Goal: Task Accomplishment & Management: Complete application form

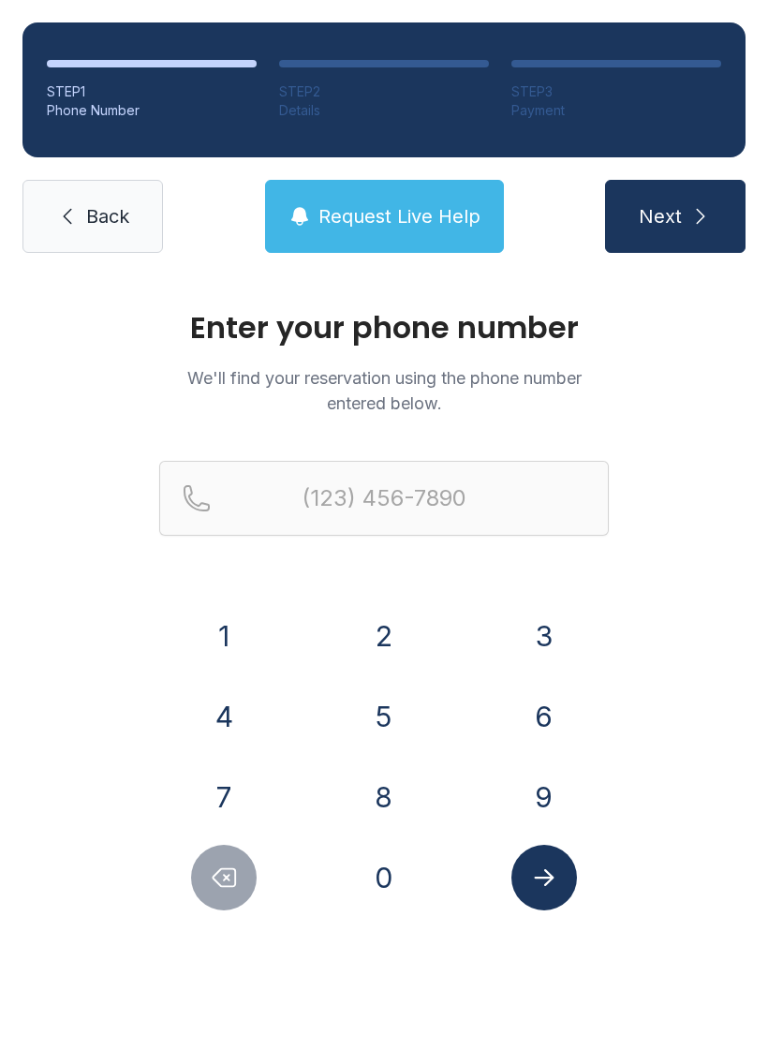
click at [554, 723] on button "6" at bounding box center [544, 717] width 66 height 66
click at [392, 789] on button "8" at bounding box center [384, 797] width 66 height 66
click at [556, 789] on button "9" at bounding box center [544, 797] width 66 height 66
click at [554, 607] on button "3" at bounding box center [544, 636] width 66 height 66
click at [393, 877] on button "0" at bounding box center [384, 878] width 66 height 66
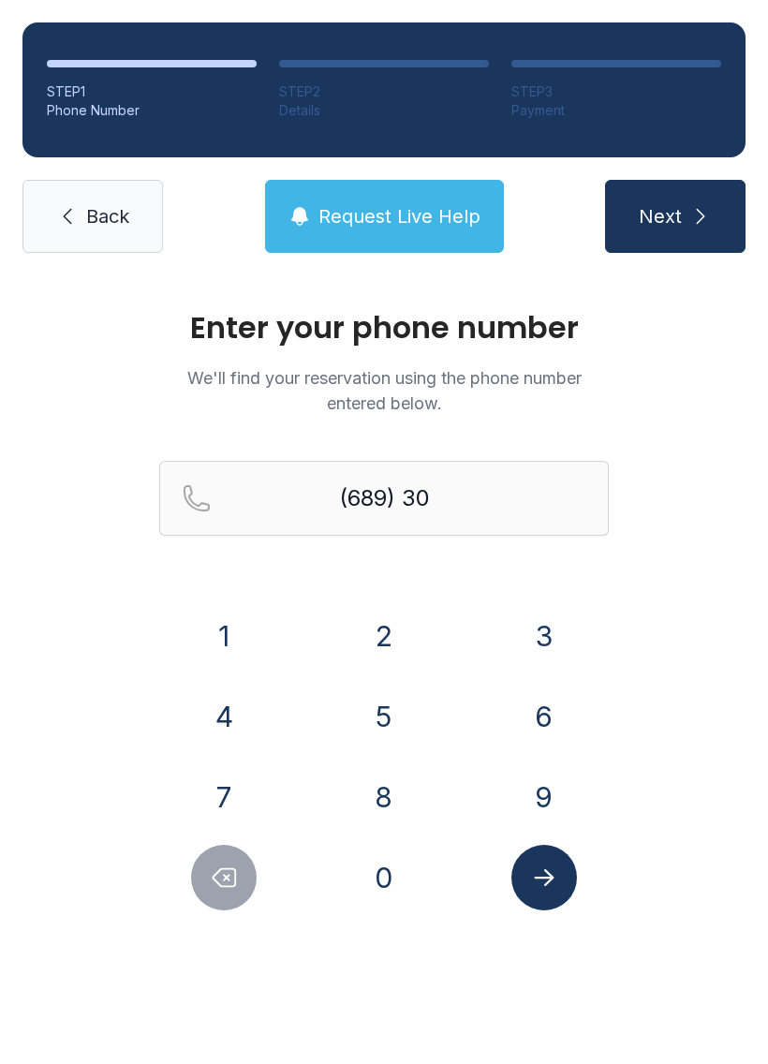
click at [243, 778] on button "7" at bounding box center [224, 797] width 66 height 66
click at [552, 740] on button "6" at bounding box center [544, 717] width 66 height 66
click at [381, 716] on button "5" at bounding box center [384, 717] width 66 height 66
click at [389, 780] on button "8" at bounding box center [384, 797] width 66 height 66
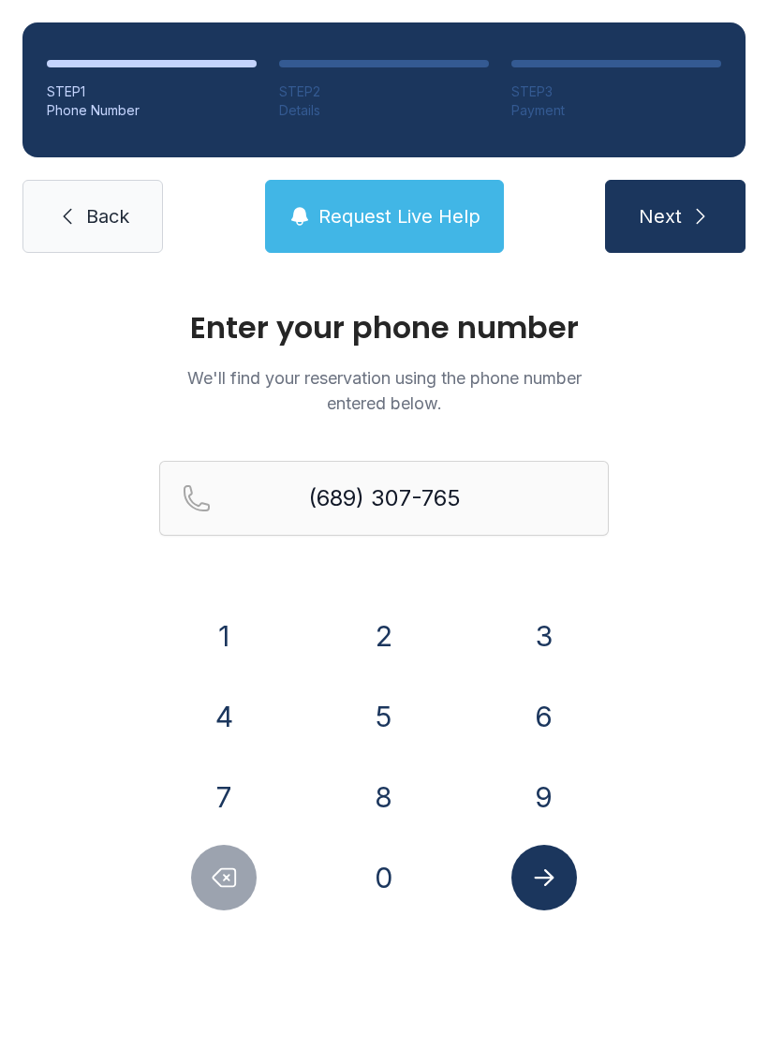
type input "[PHONE_NUMBER]"
click at [559, 865] on button "Submit lookup form" at bounding box center [544, 878] width 66 height 66
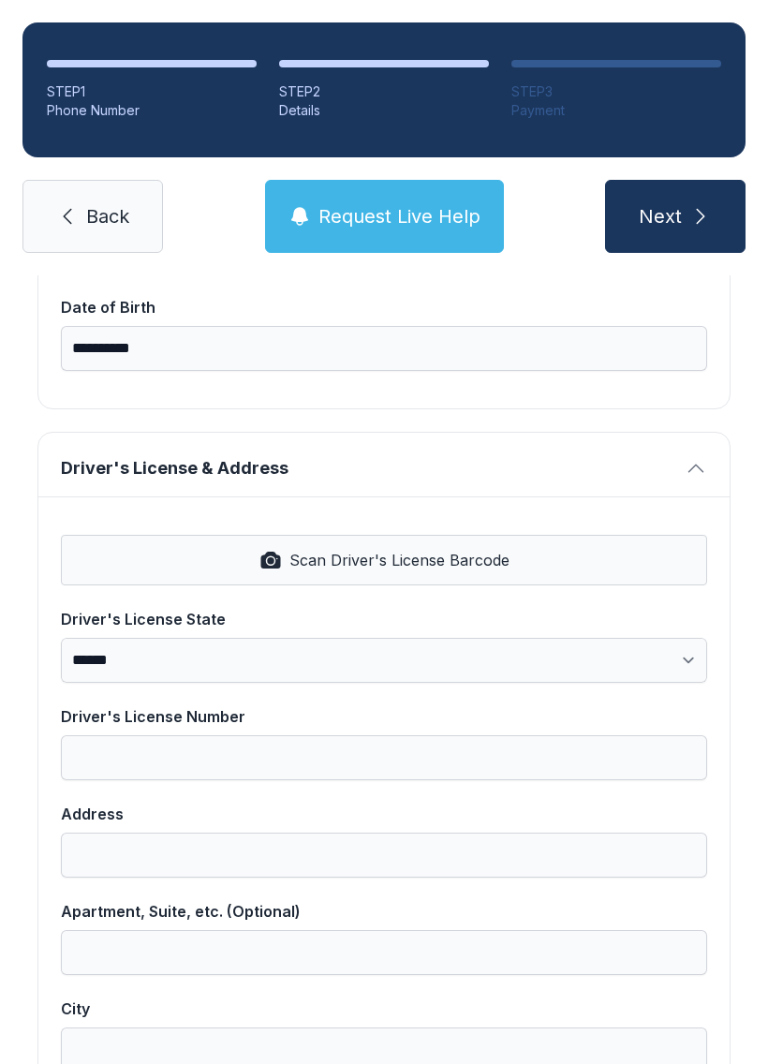
scroll to position [581, 0]
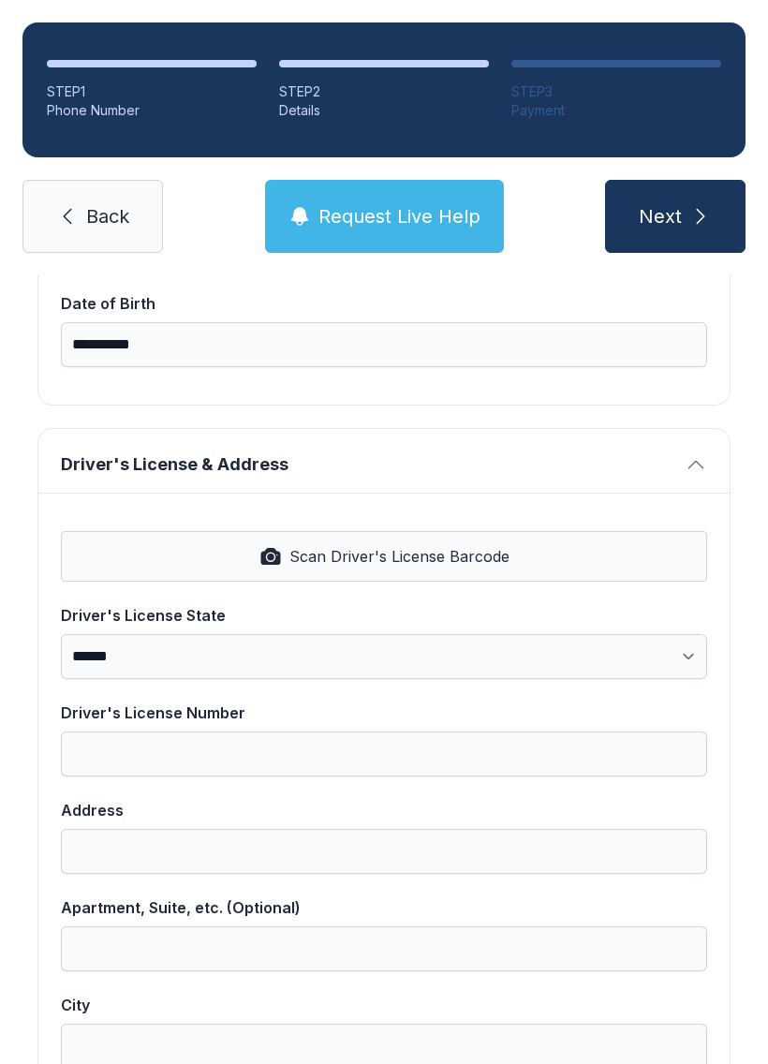
click at [382, 560] on span "Scan Driver's License Barcode" at bounding box center [399, 556] width 220 height 22
select select "**"
type input "**********"
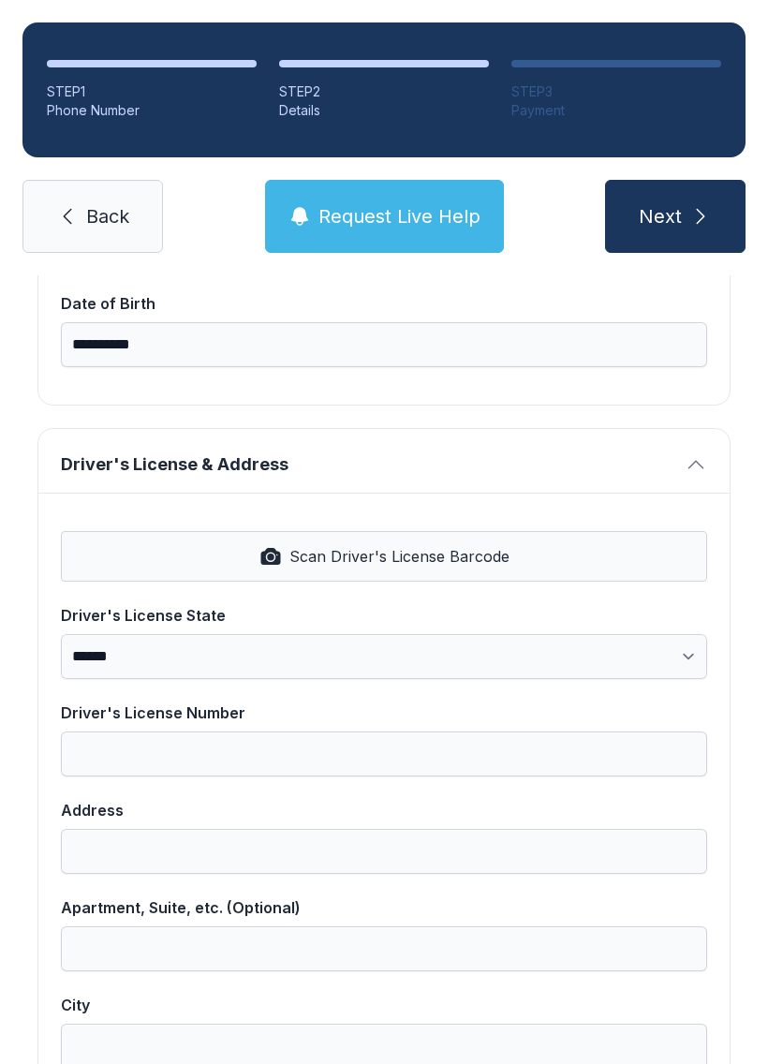
select select "**"
type input "*****"
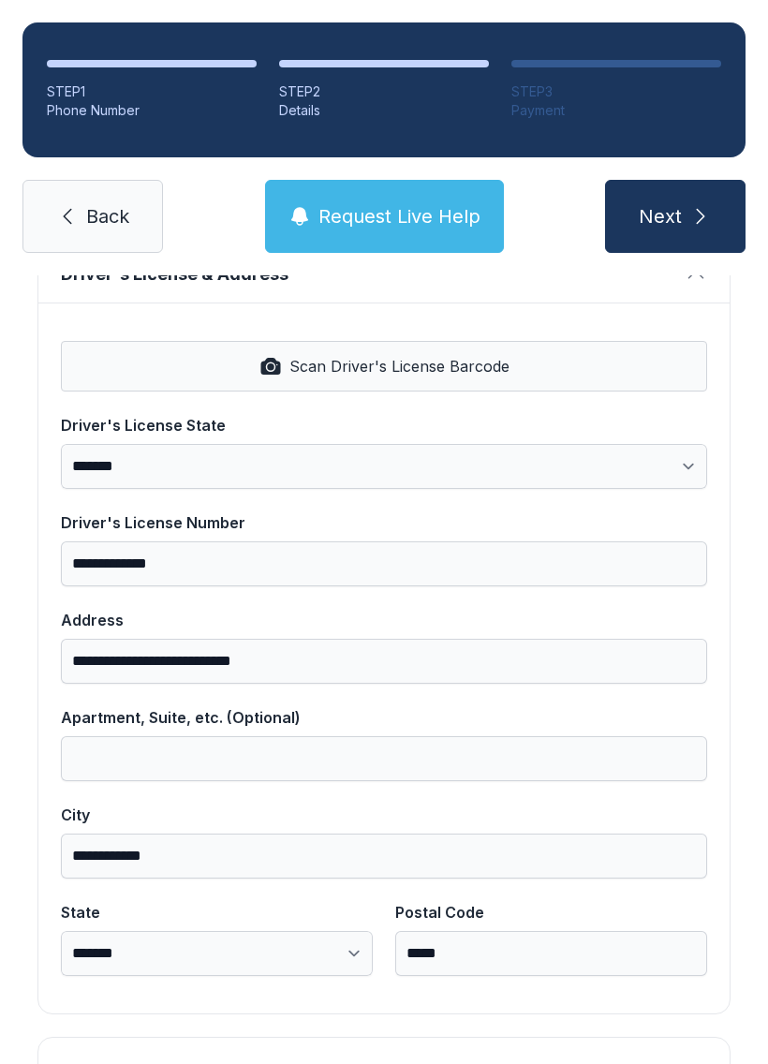
scroll to position [824, 0]
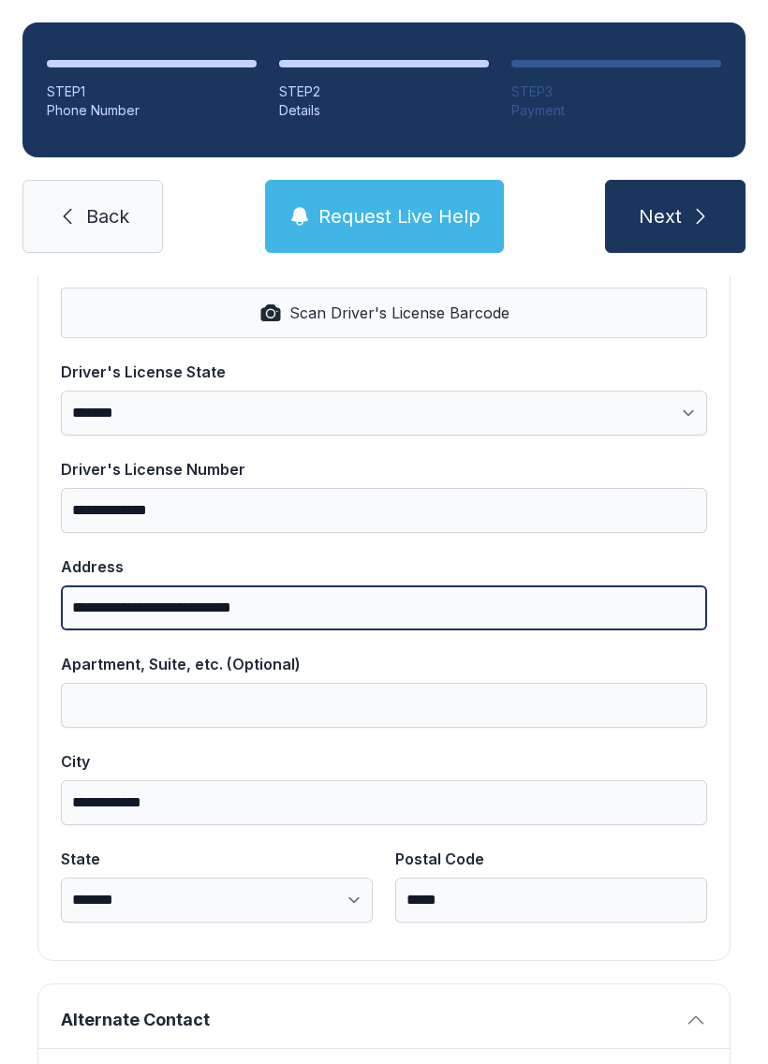
click at [345, 611] on input "**********" at bounding box center [384, 608] width 646 height 45
type input "****"
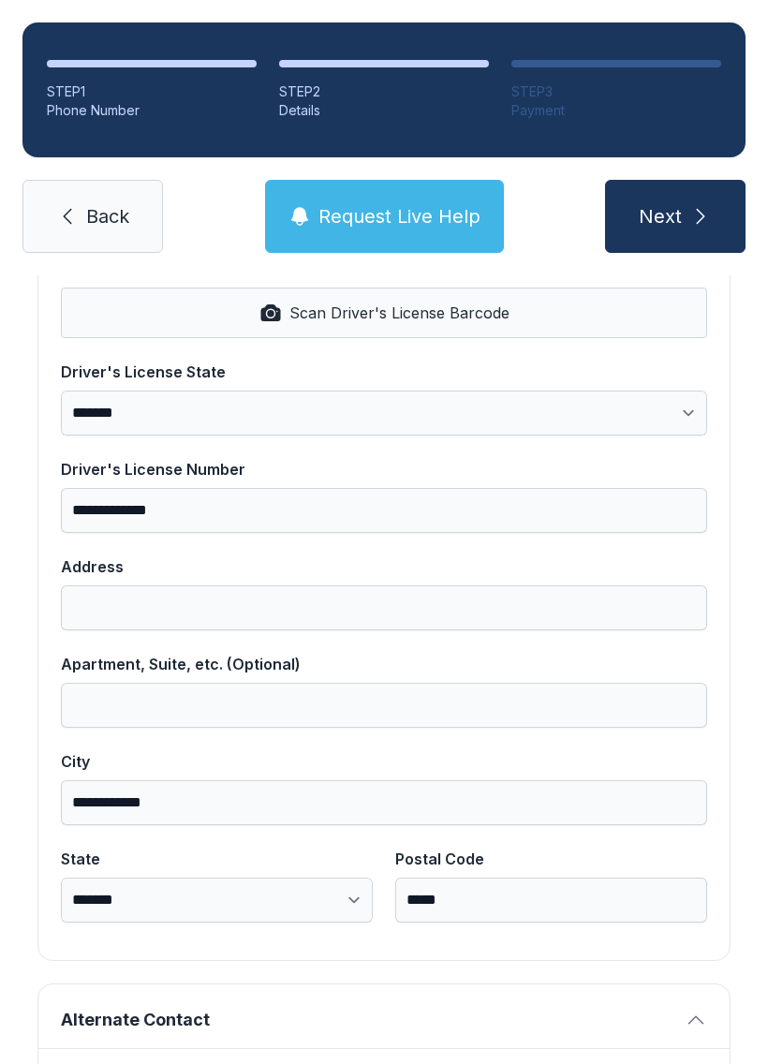
click at [125, 242] on link "Back" at bounding box center [92, 216] width 141 height 73
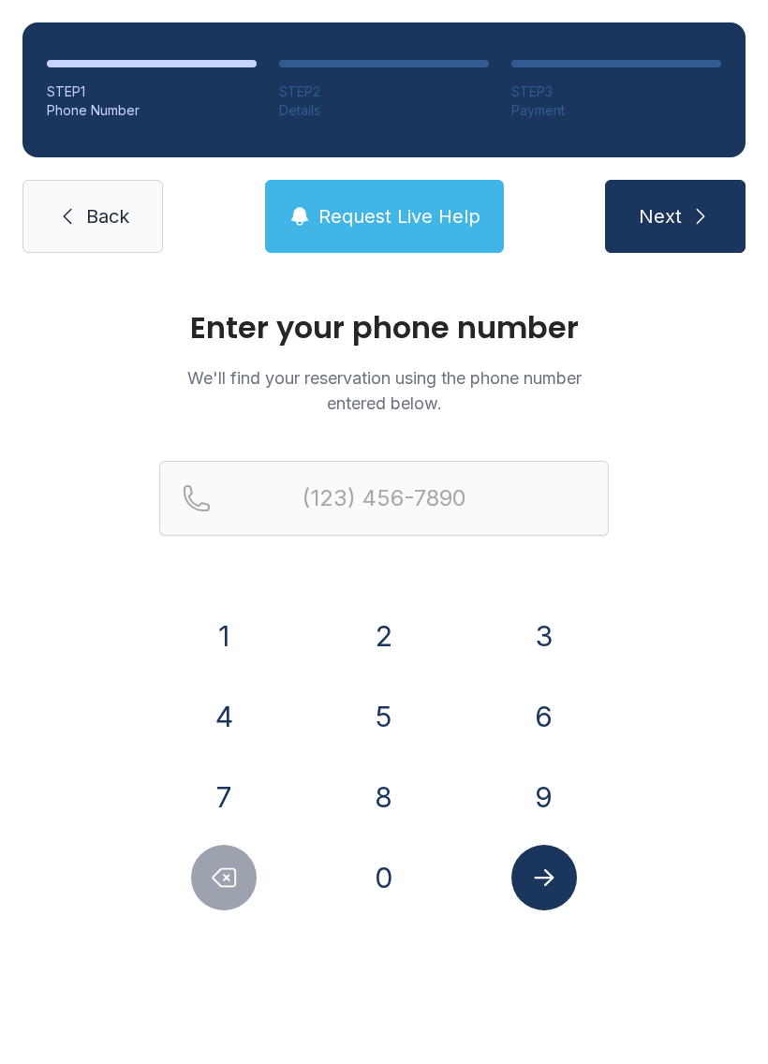
click at [556, 699] on button "6" at bounding box center [544, 717] width 66 height 66
click at [378, 796] on button "8" at bounding box center [384, 797] width 66 height 66
click at [533, 795] on button "9" at bounding box center [544, 797] width 66 height 66
click at [560, 613] on button "3" at bounding box center [544, 636] width 66 height 66
click at [398, 882] on button "0" at bounding box center [384, 878] width 66 height 66
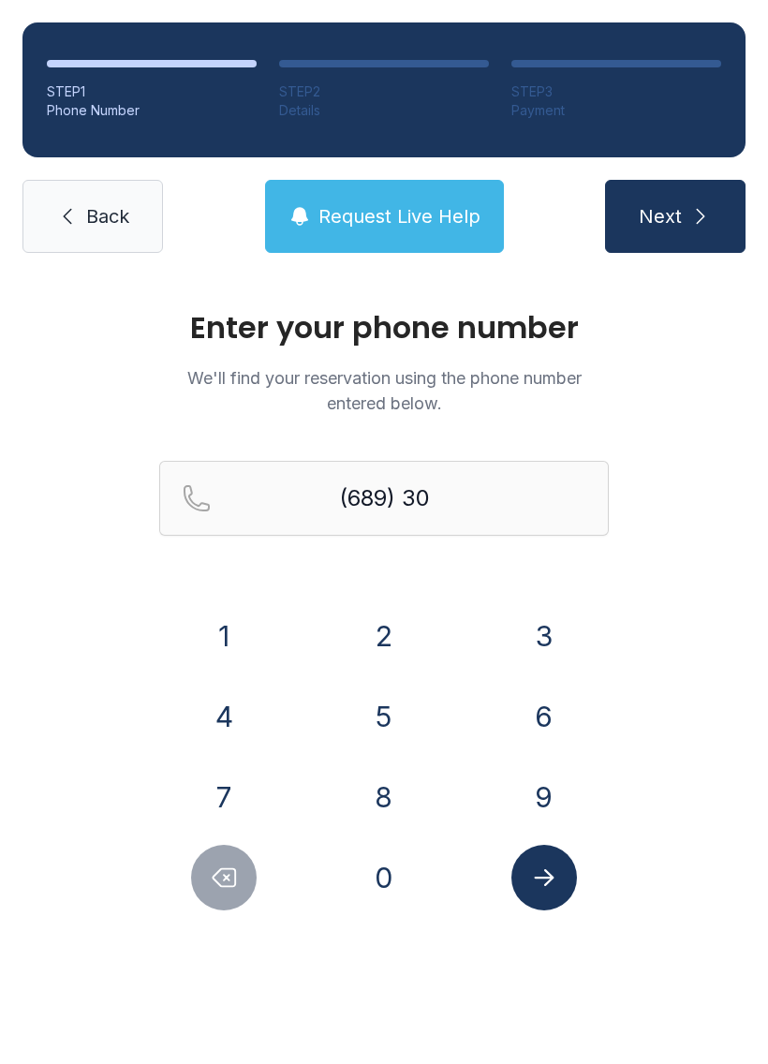
click at [254, 778] on div "7" at bounding box center [224, 797] width 130 height 66
click at [254, 769] on div "7" at bounding box center [224, 797] width 130 height 66
click at [545, 696] on button "6" at bounding box center [544, 717] width 66 height 66
click at [393, 706] on button "5" at bounding box center [384, 717] width 66 height 66
click at [401, 773] on button "8" at bounding box center [384, 797] width 66 height 66
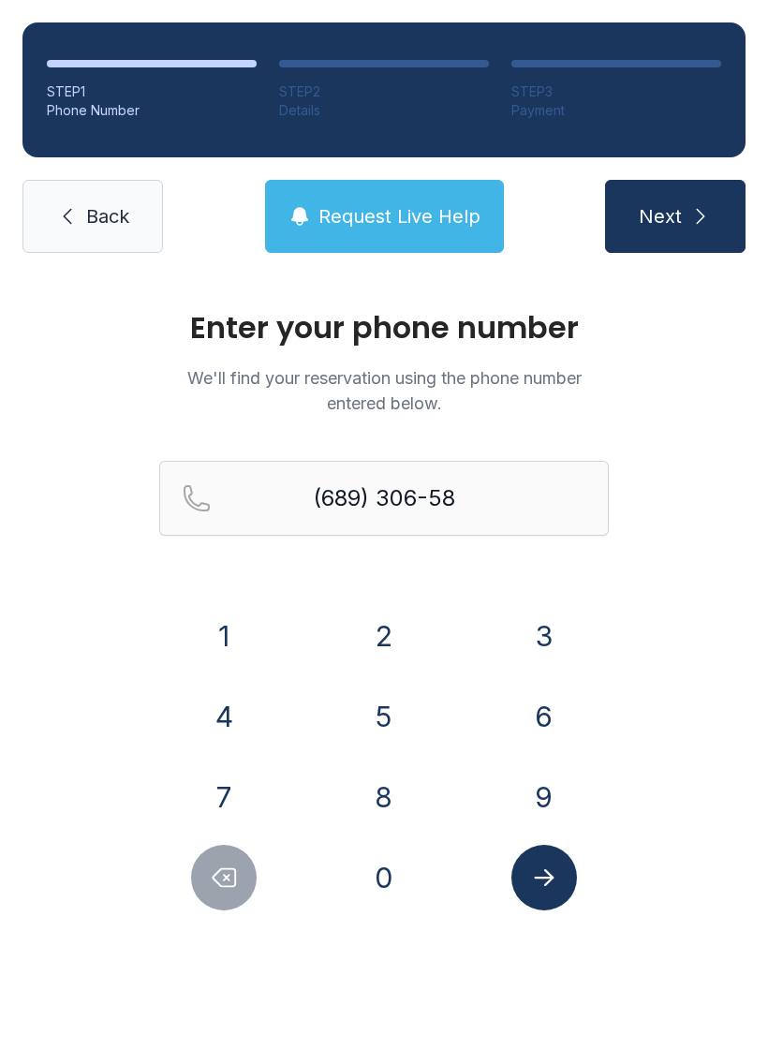
click at [232, 874] on icon "Delete number" at bounding box center [224, 878] width 28 height 28
click at [231, 873] on icon "Delete number" at bounding box center [224, 878] width 28 height 28
click at [243, 783] on button "7" at bounding box center [224, 797] width 66 height 66
click at [544, 715] on button "6" at bounding box center [544, 717] width 66 height 66
click at [377, 717] on button "5" at bounding box center [384, 717] width 66 height 66
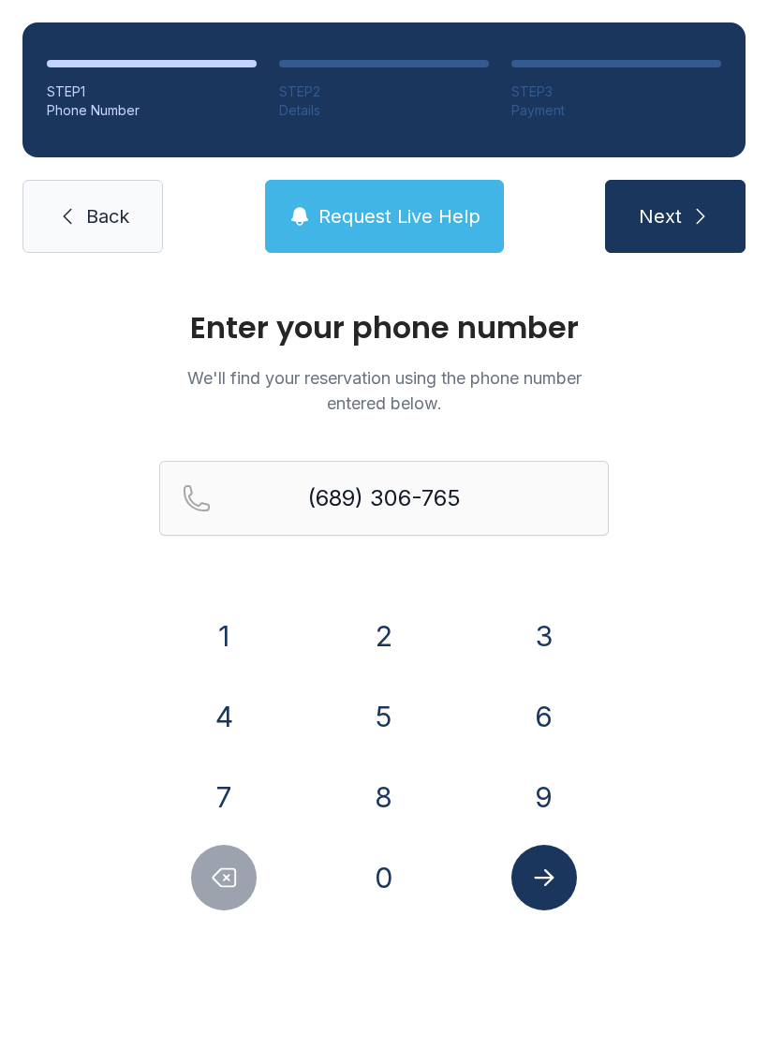
click at [389, 789] on button "8" at bounding box center [384, 797] width 66 height 66
click at [548, 858] on button "Submit lookup form" at bounding box center [544, 878] width 66 height 66
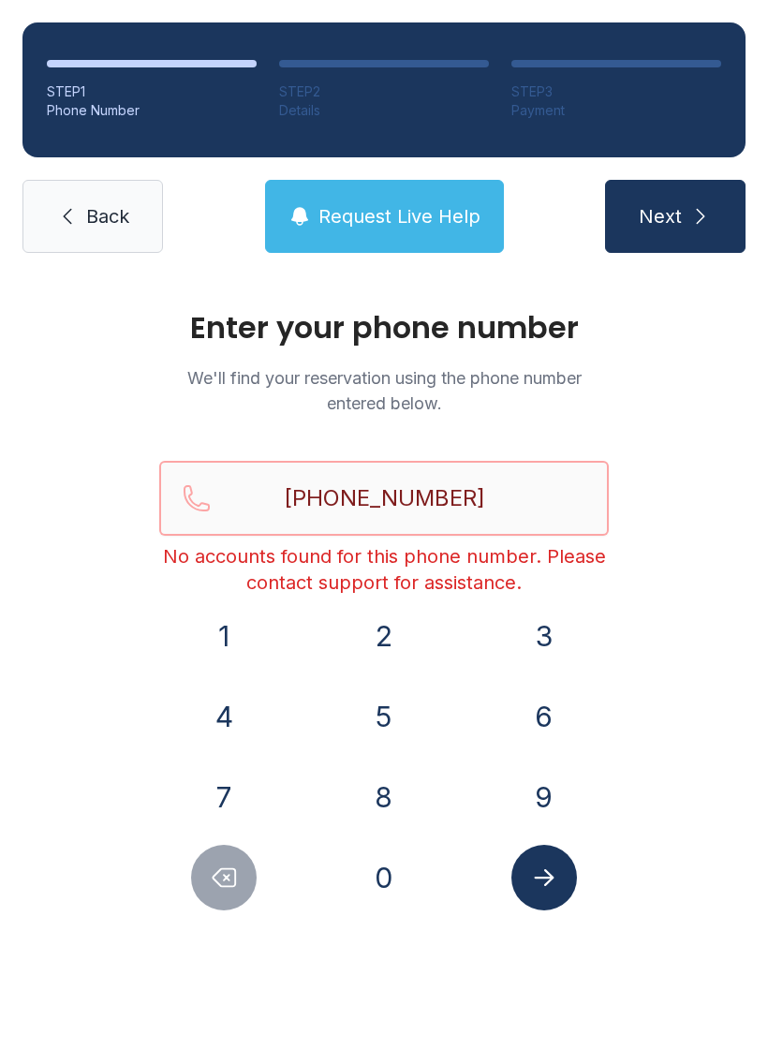
click at [413, 498] on input "[PHONE_NUMBER]" at bounding box center [384, 498] width 450 height 75
click at [407, 493] on input "[PHONE_NUMBER]" at bounding box center [384, 498] width 450 height 75
click at [394, 496] on input "[PHONE_NUMBER]" at bounding box center [384, 498] width 450 height 75
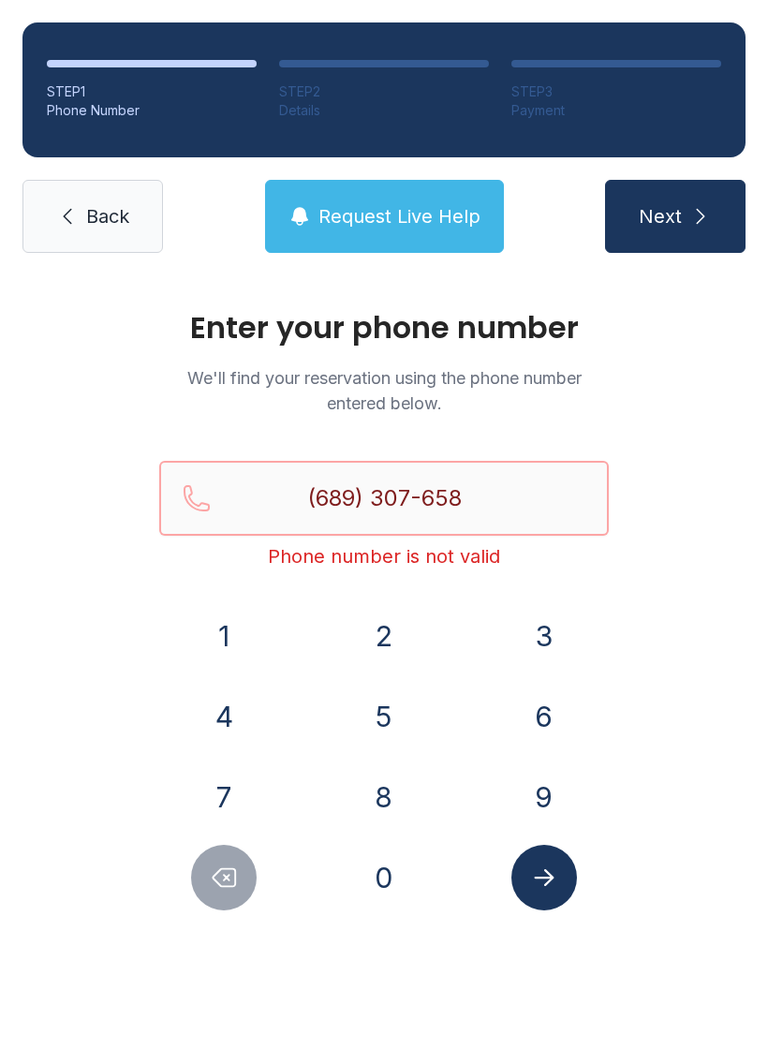
type input "[PHONE_NUMBER]"
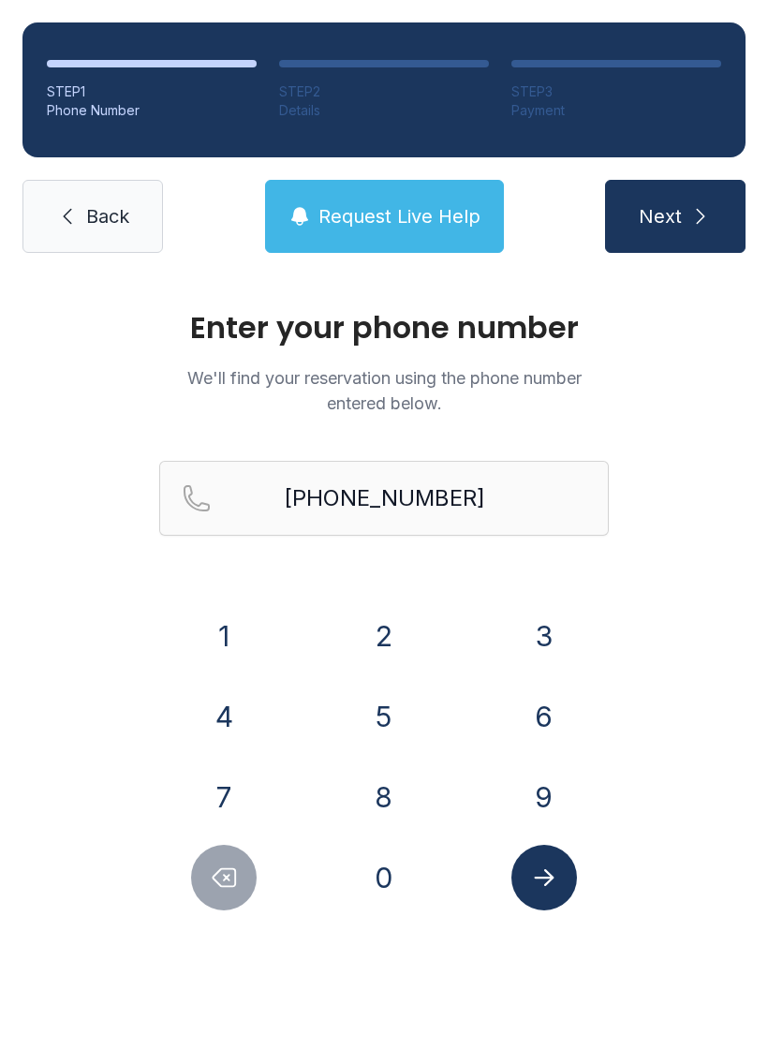
click at [689, 217] on icon "submit" at bounding box center [700, 216] width 22 height 22
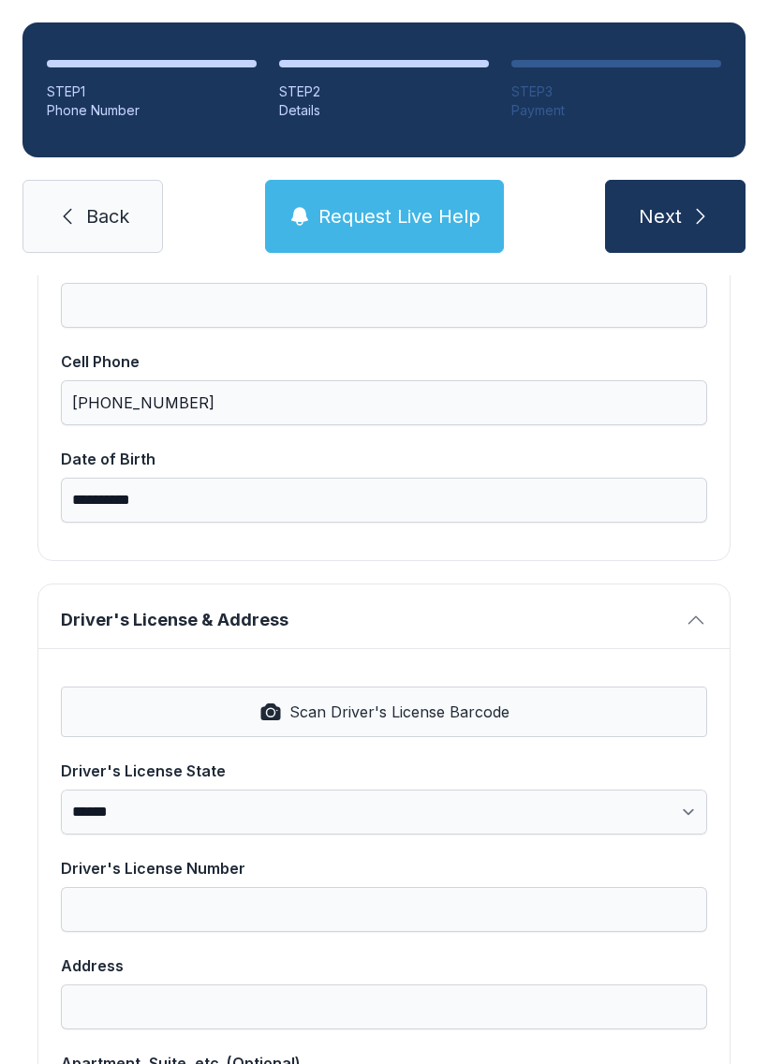
scroll to position [423, 0]
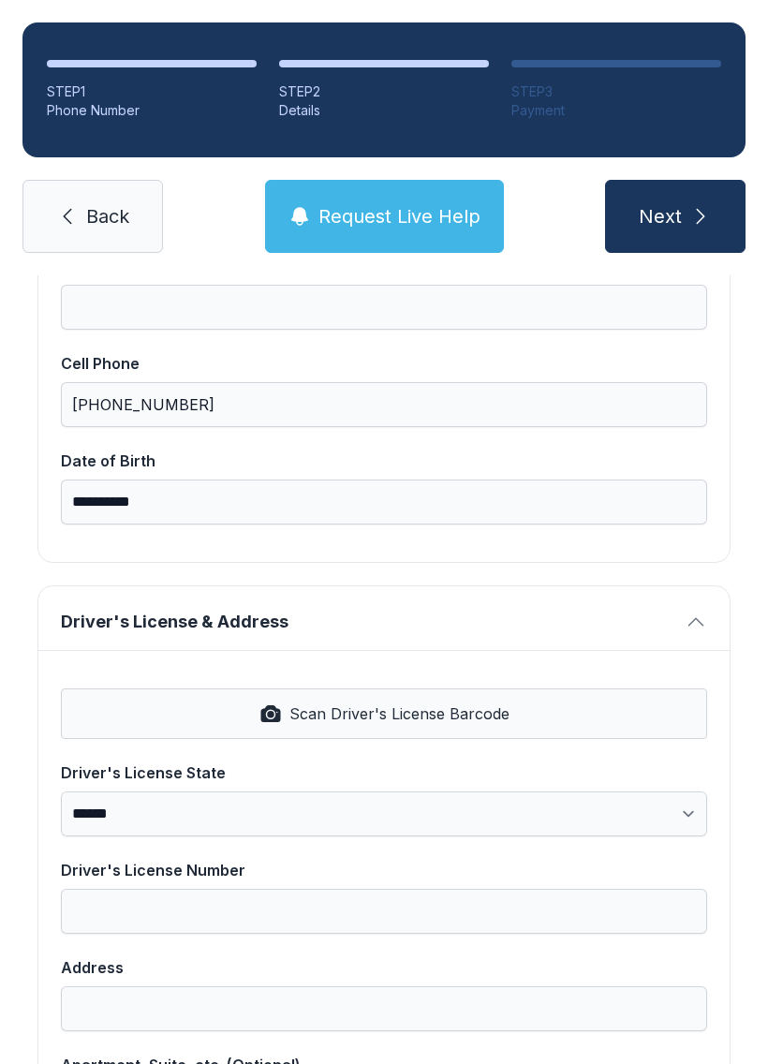
click at [384, 710] on span "Scan Driver's License Barcode" at bounding box center [399, 714] width 220 height 22
select select "**"
type input "**********"
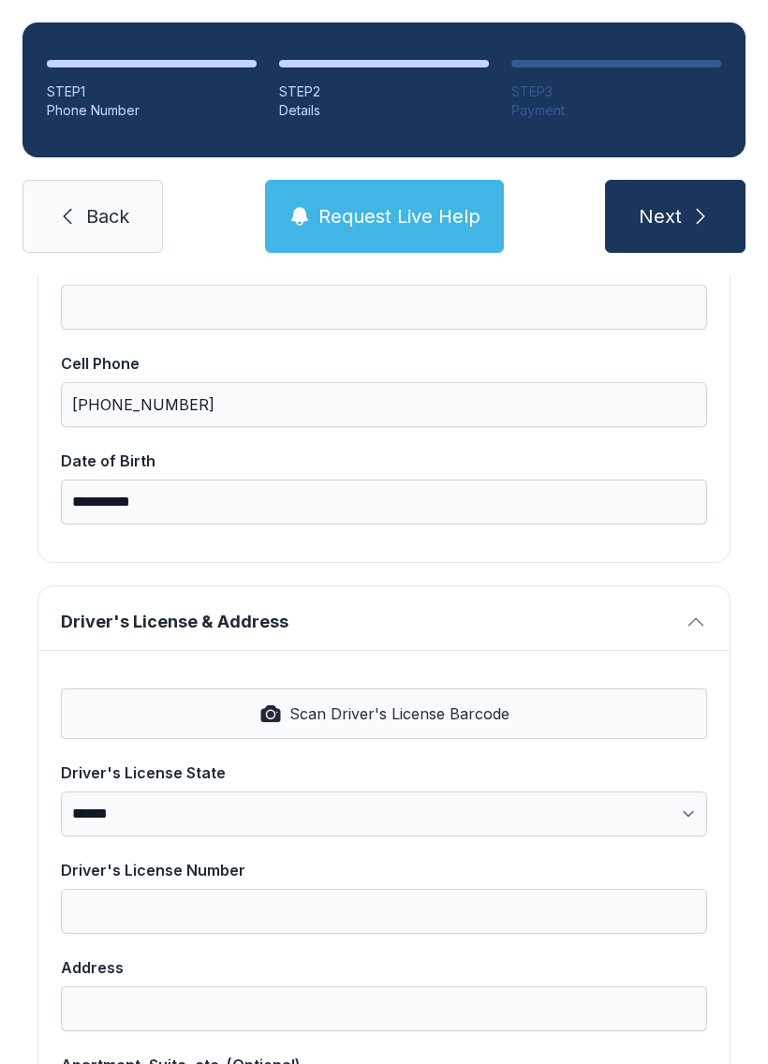
select select "**"
type input "*****"
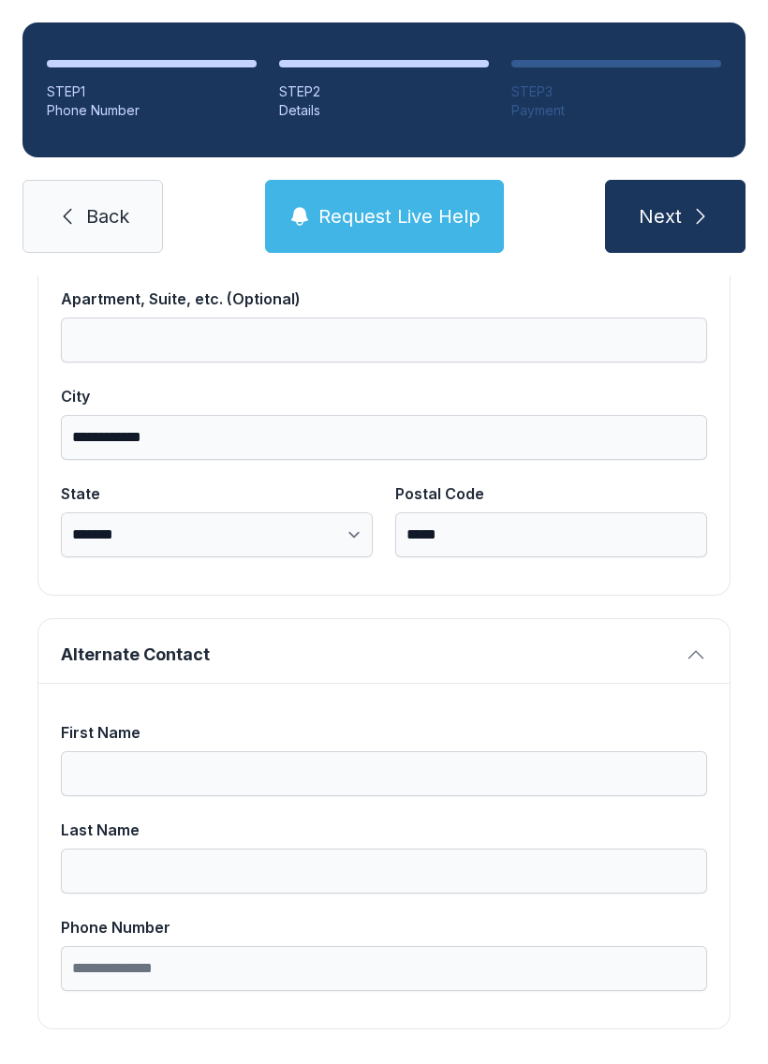
scroll to position [1189, 0]
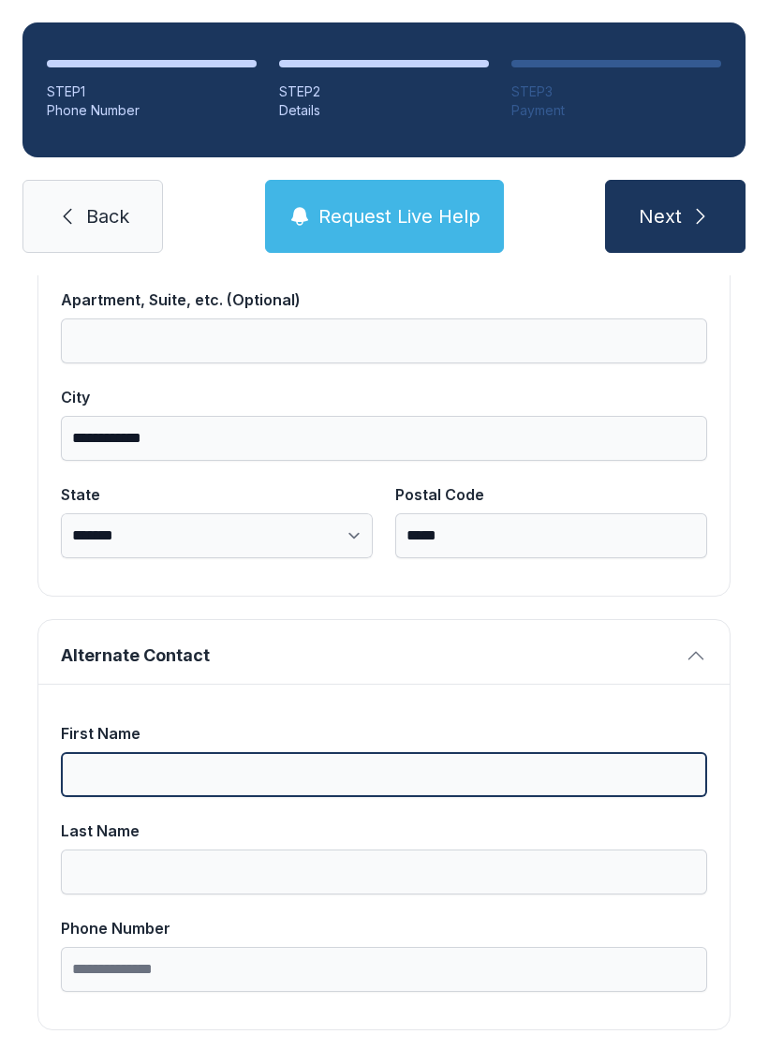
click at [356, 763] on input "First Name" at bounding box center [384, 774] width 646 height 45
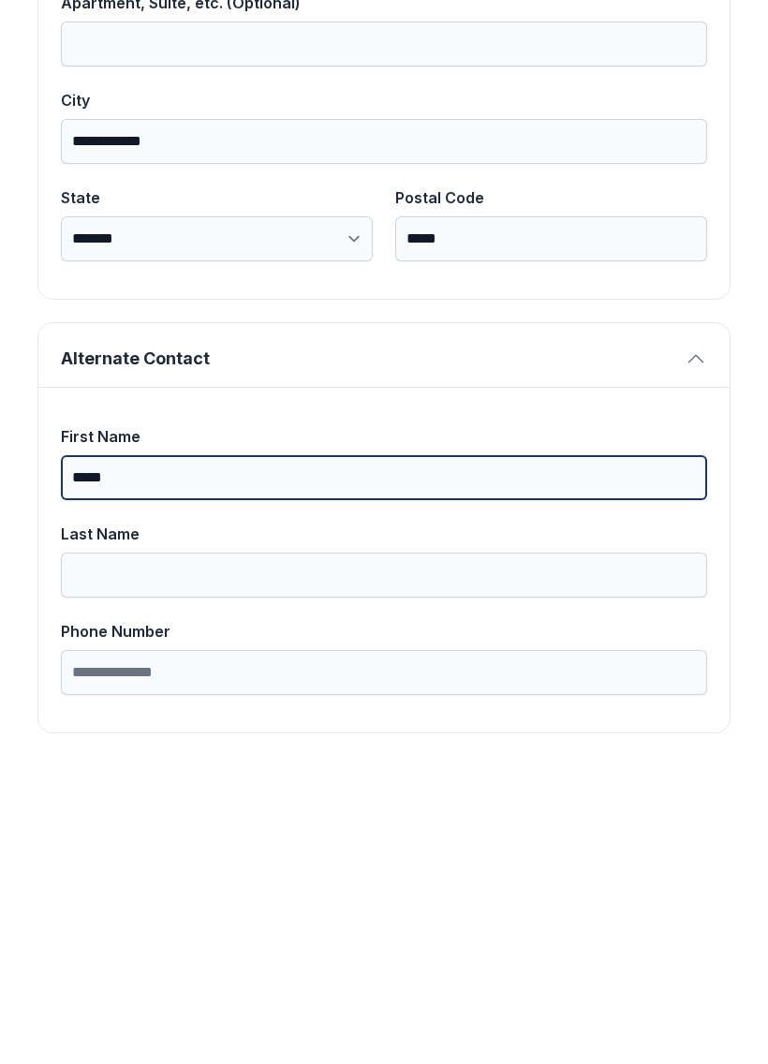
type input "*****"
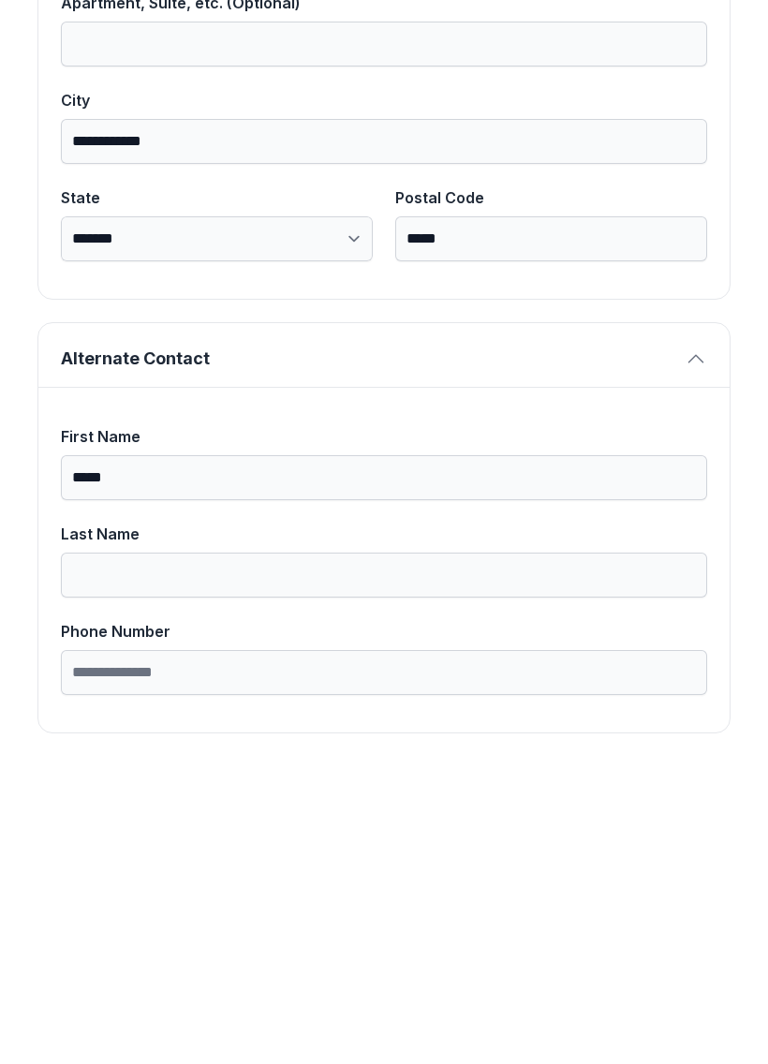
click at [289, 820] on div "Last Name" at bounding box center [384, 831] width 646 height 22
click at [289, 850] on input "Last Name" at bounding box center [384, 872] width 646 height 45
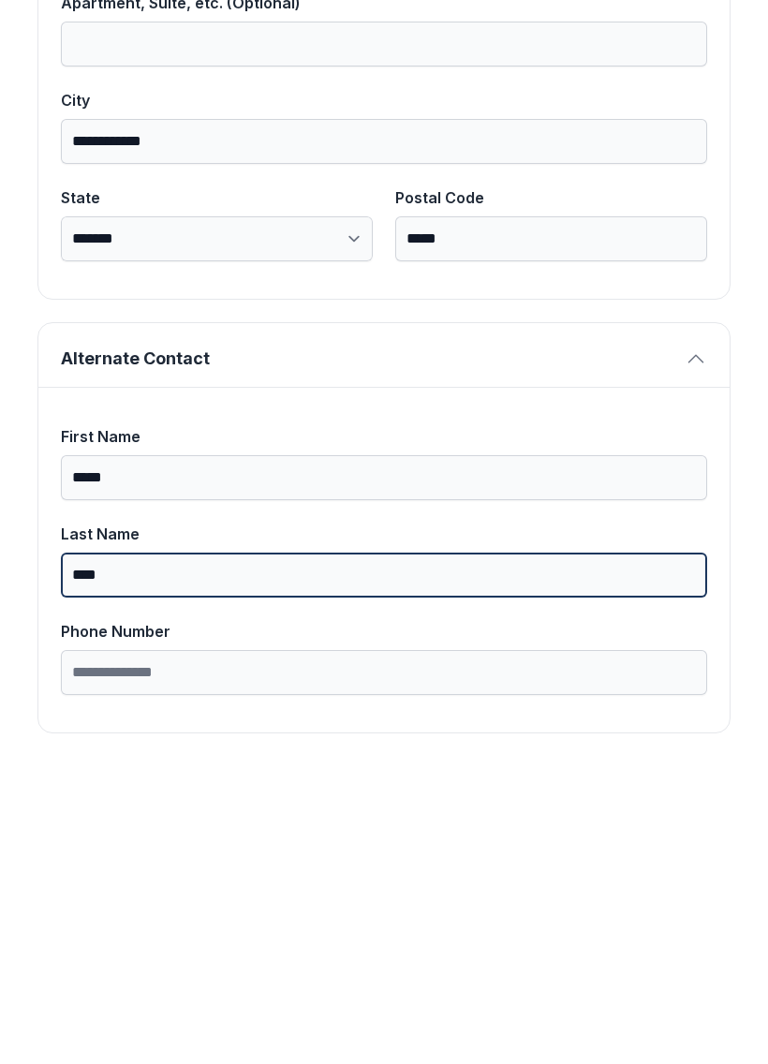
type input "****"
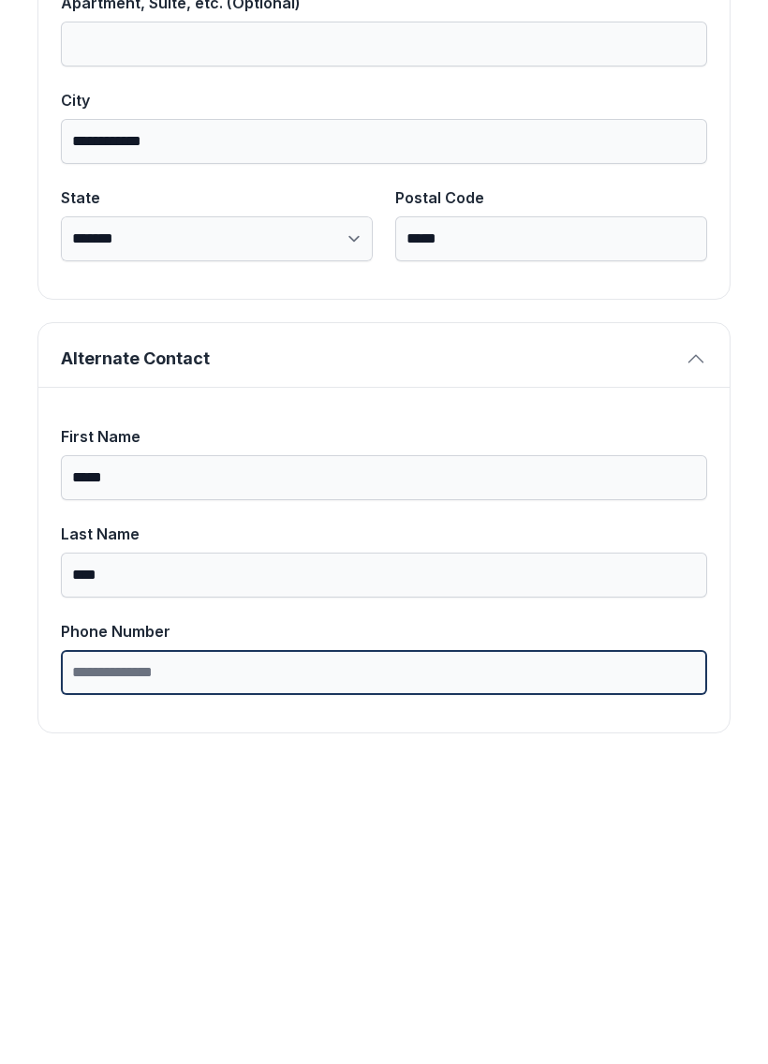
click at [307, 947] on input "Phone Number" at bounding box center [384, 969] width 646 height 45
type input "**********"
click at [675, 180] on button "Next" at bounding box center [675, 216] width 141 height 73
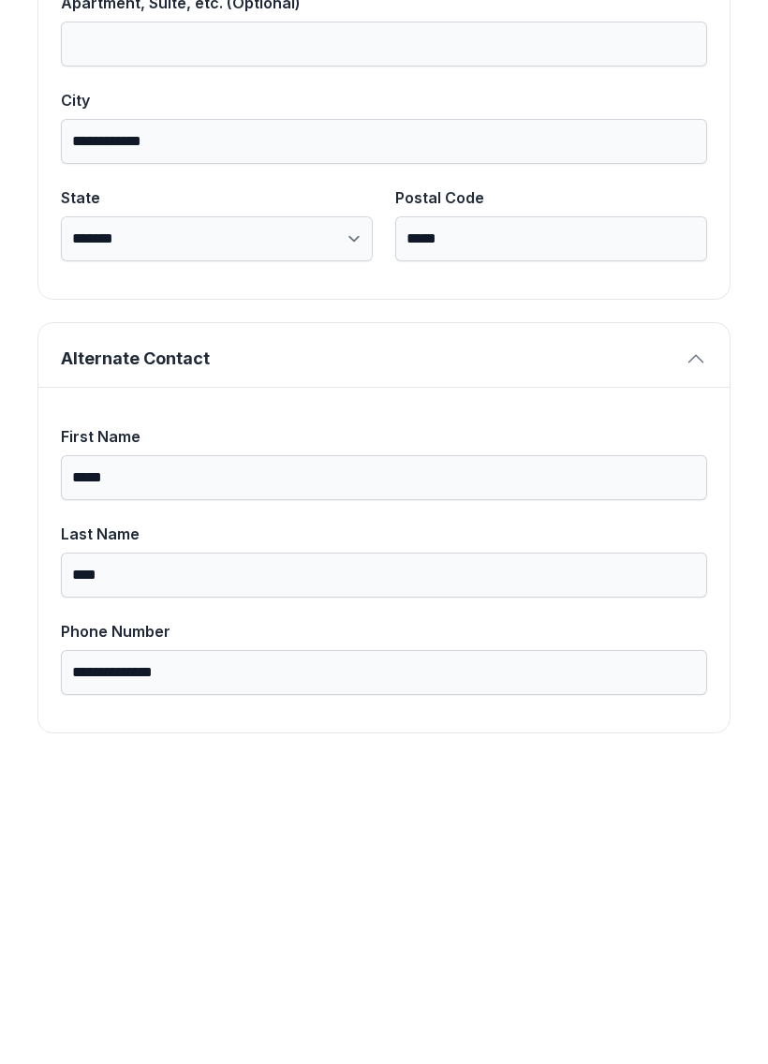
scroll to position [0, 0]
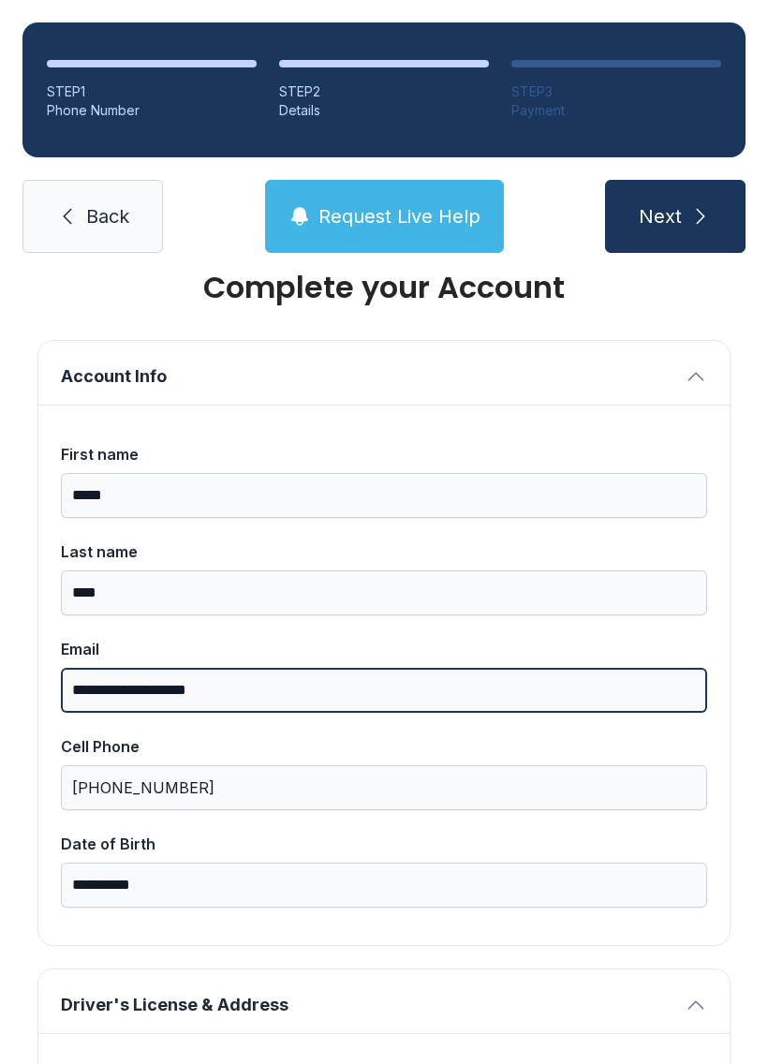
type input "**********"
click at [675, 216] on button "Next" at bounding box center [675, 216] width 141 height 73
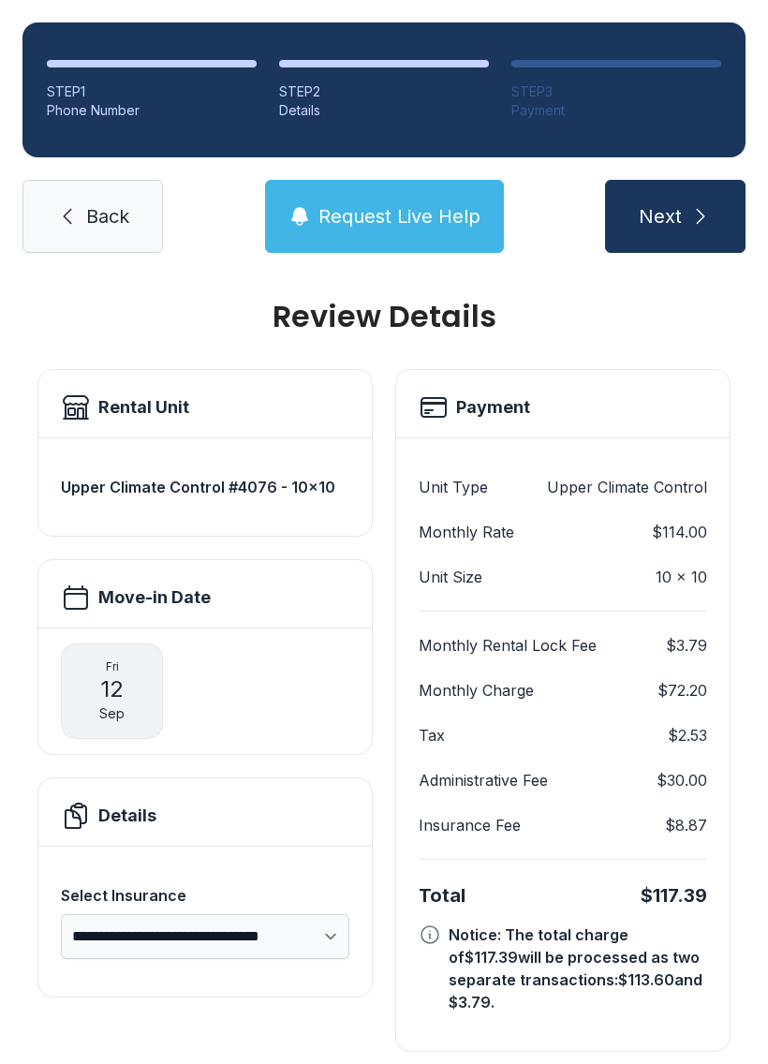
scroll to position [10, 0]
click at [672, 204] on span "Next" at bounding box center [660, 216] width 43 height 26
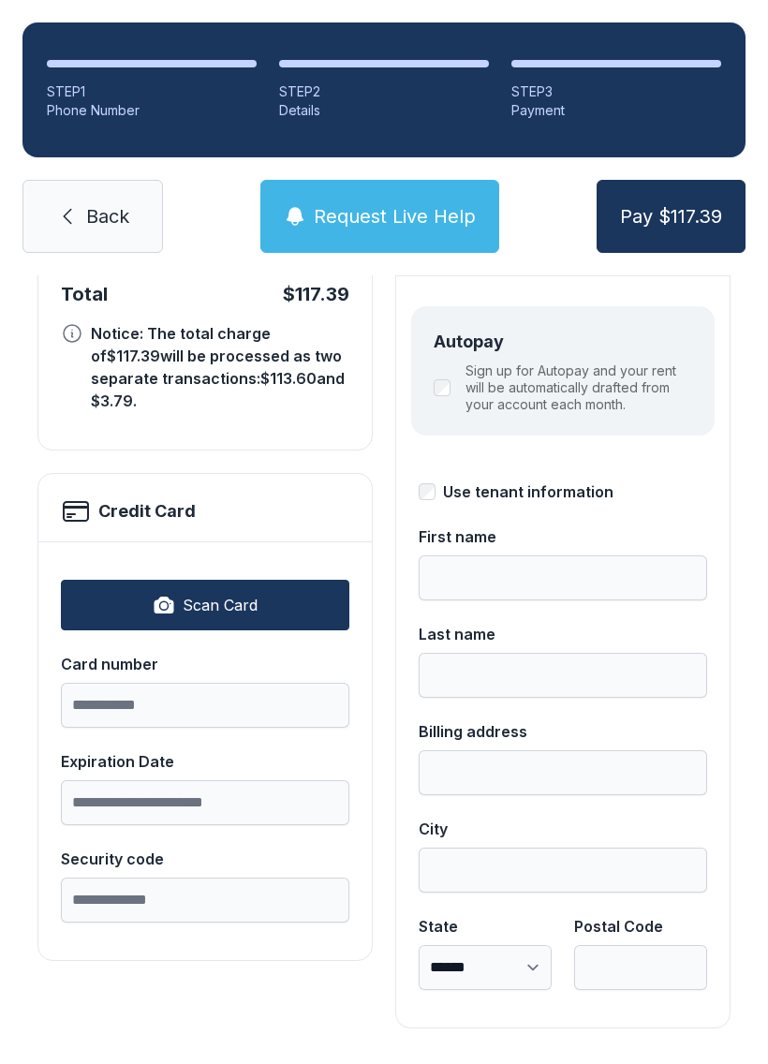
scroll to position [204, 0]
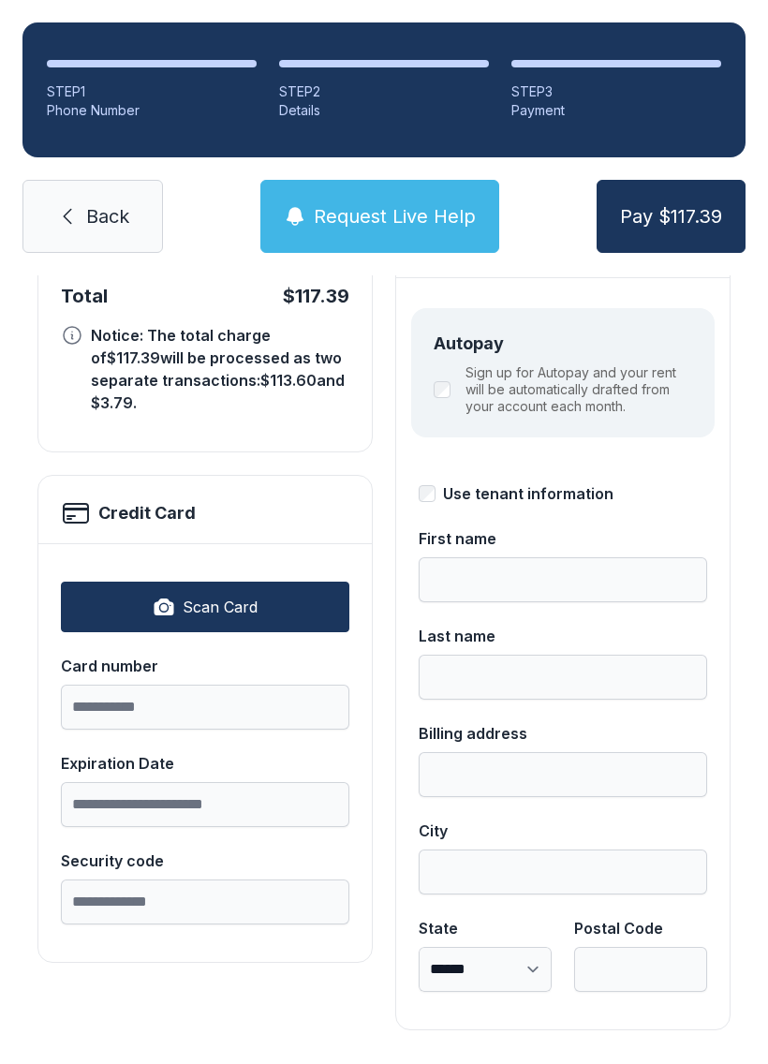
click at [83, 206] on link "Back" at bounding box center [92, 216] width 141 height 73
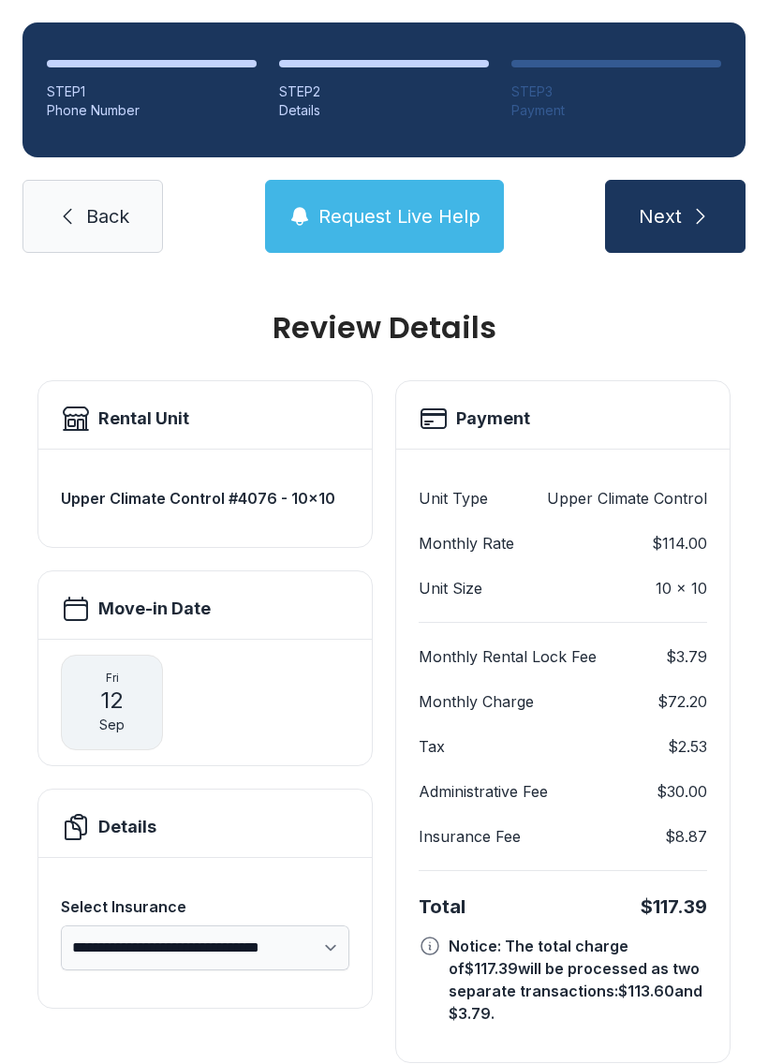
click at [108, 197] on link "Back" at bounding box center [92, 216] width 141 height 73
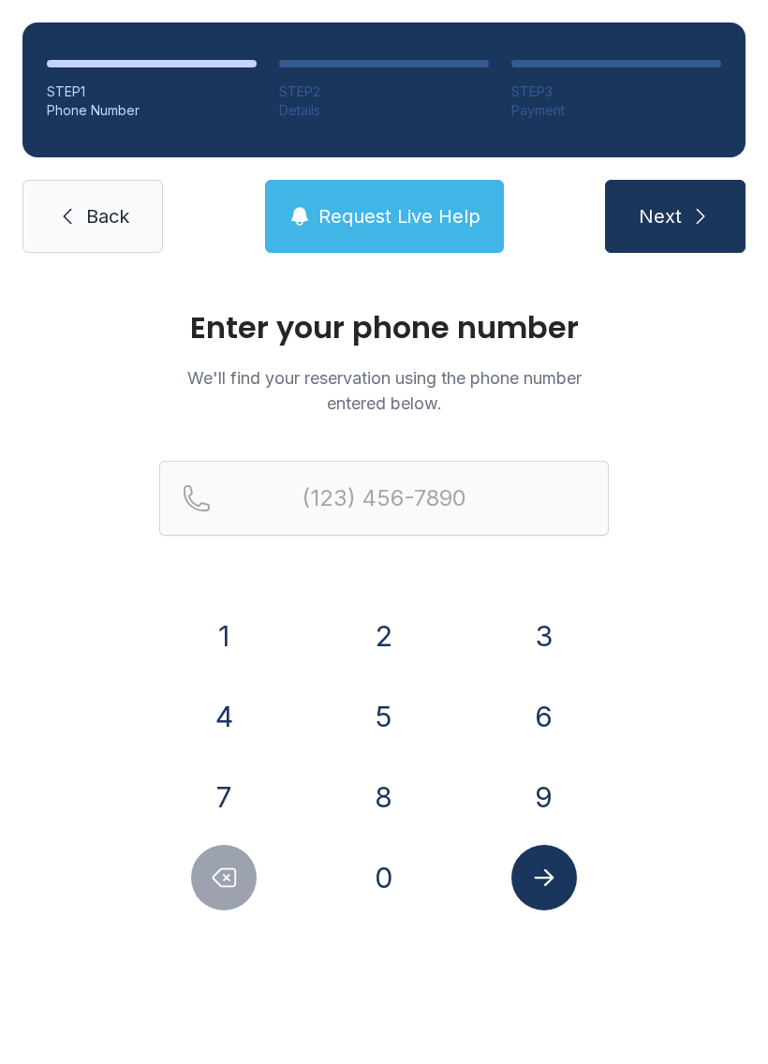
click at [117, 175] on div "STEP 1 Phone Number STEP 2 Details STEP 3 Payment Back Request Live Help Next" at bounding box center [384, 137] width 768 height 275
click at [112, 193] on link "Back" at bounding box center [92, 216] width 141 height 73
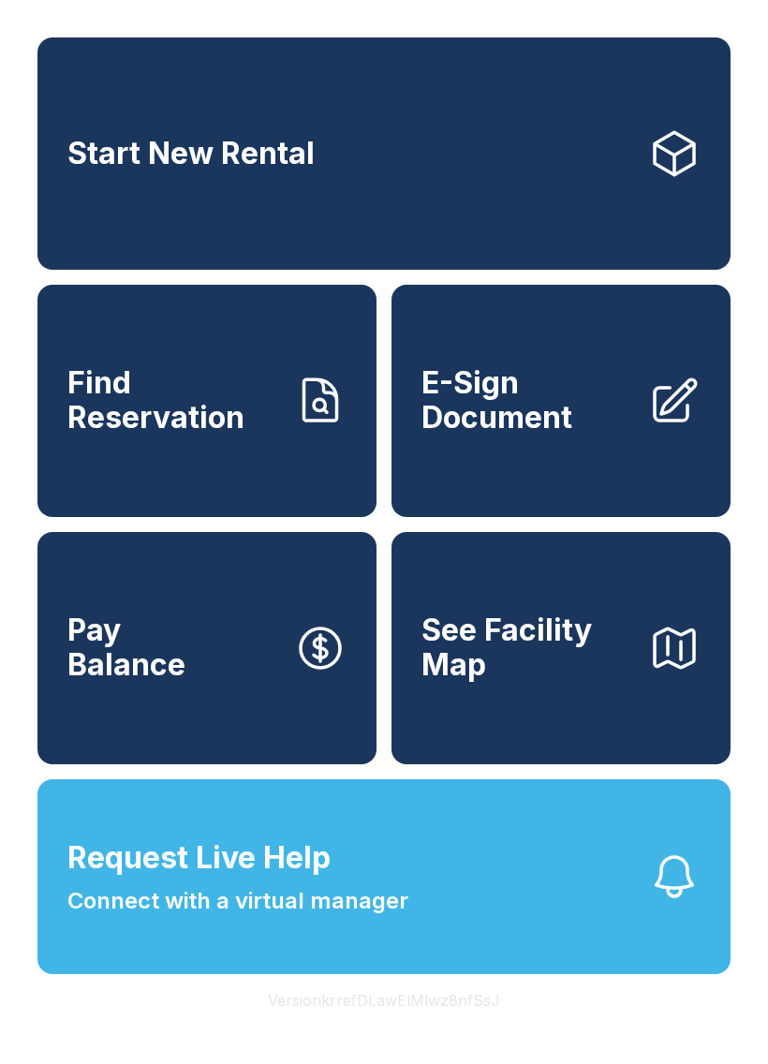
click at [587, 467] on link "E-Sign Document" at bounding box center [561, 401] width 339 height 232
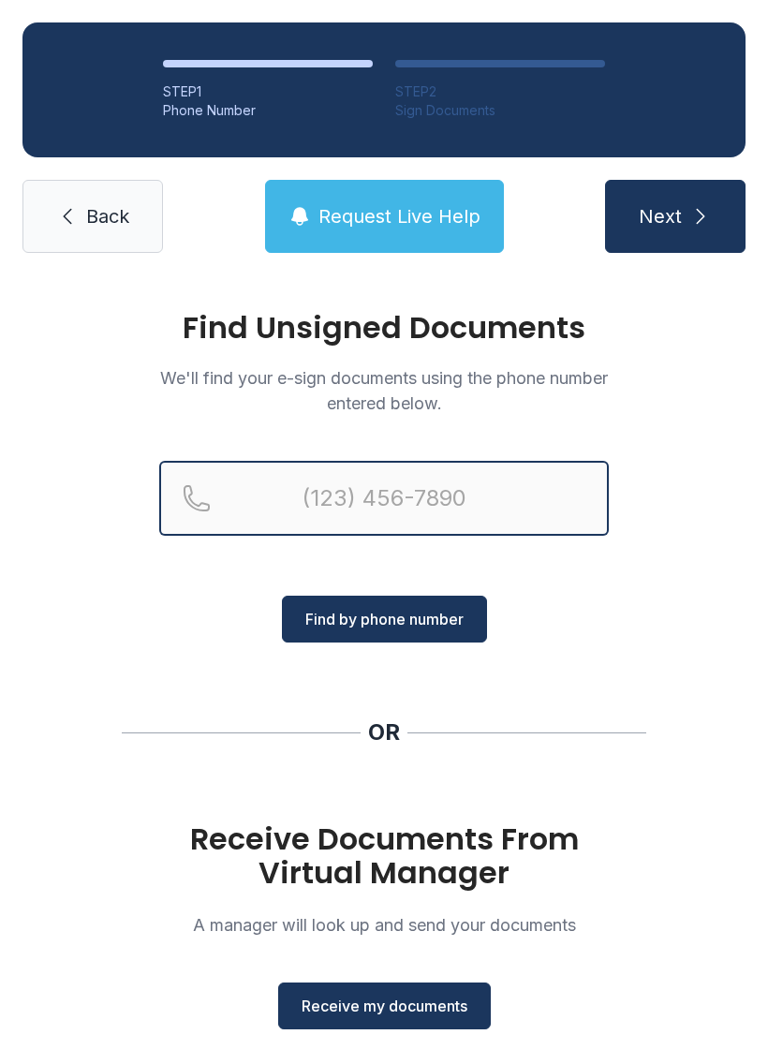
click at [446, 479] on input "Reservation phone number" at bounding box center [384, 498] width 450 height 75
type input "(689) 3"
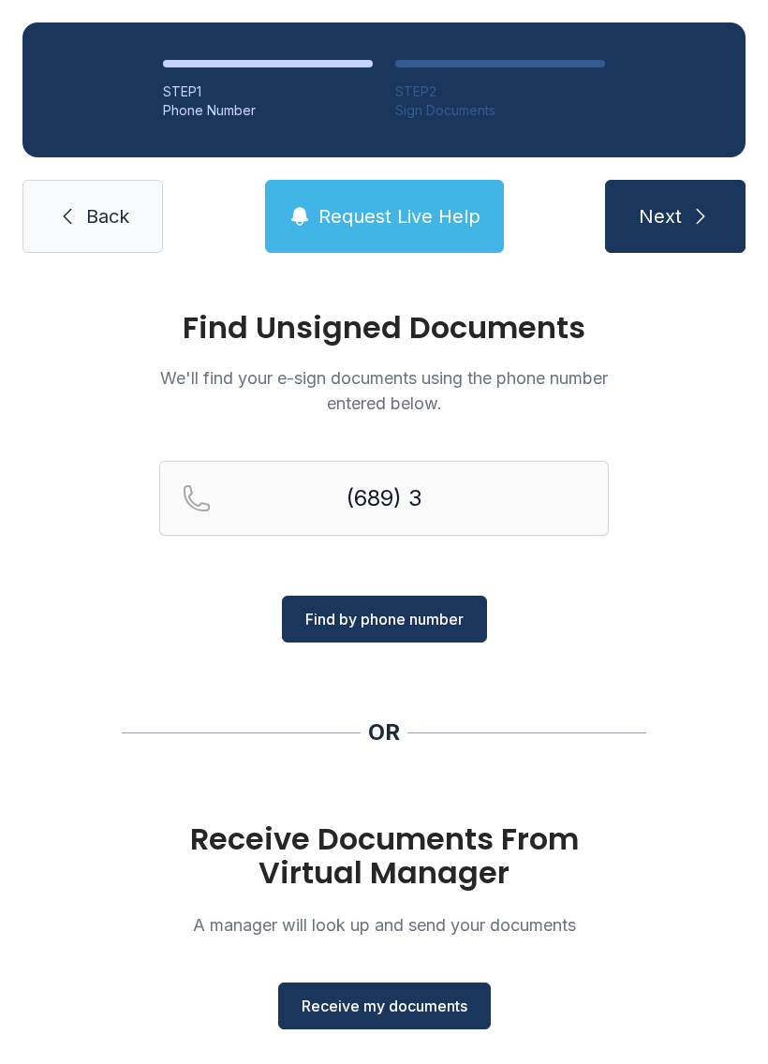
click at [715, 608] on div "Find Unsigned Documents We'll find your e-sign documents using the phone number…" at bounding box center [384, 689] width 768 height 829
click at [452, 1016] on span "Receive my documents" at bounding box center [385, 1006] width 166 height 22
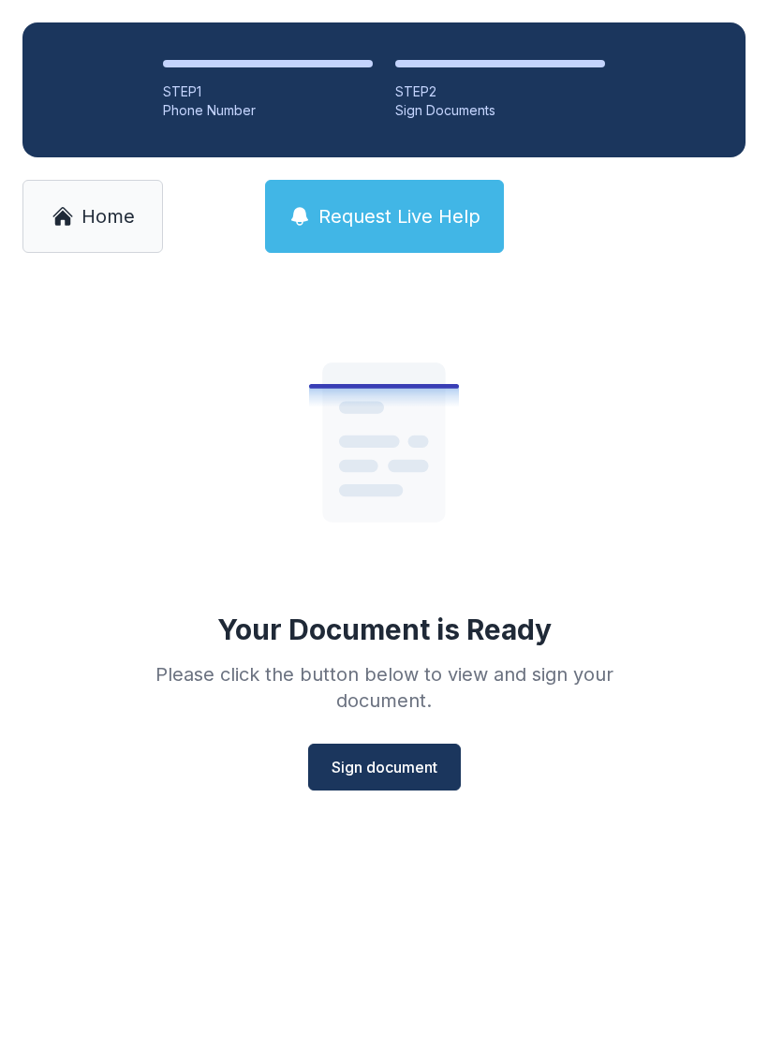
click at [406, 740] on div "Your Document is Ready Please click the button below to view and sign your docu…" at bounding box center [384, 540] width 540 height 500
click at [404, 764] on span "Sign document" at bounding box center [385, 767] width 106 height 22
